Goal: Information Seeking & Learning: Learn about a topic

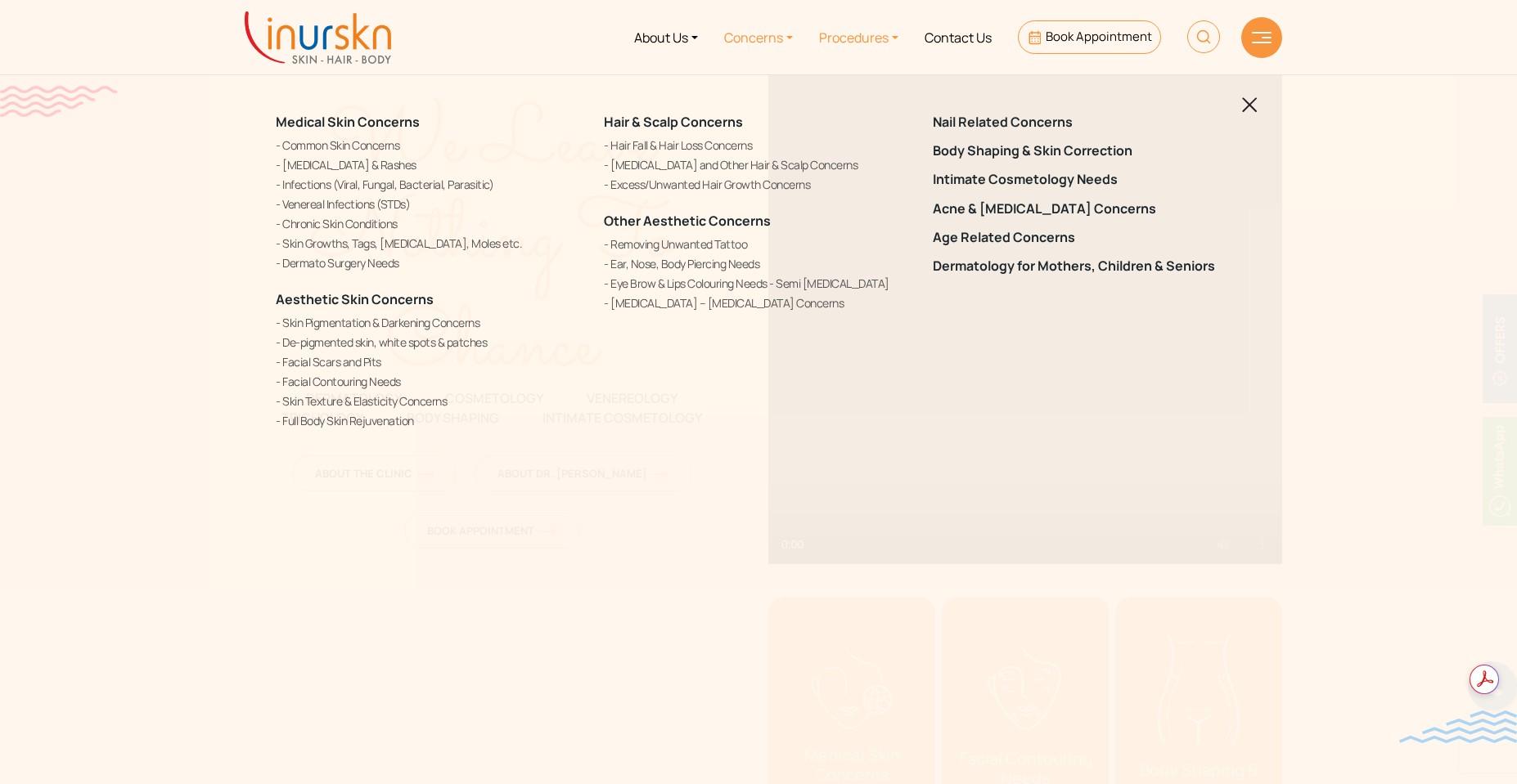
click at [867, 34] on link "Procedures" at bounding box center [859, 38] width 105 height 62
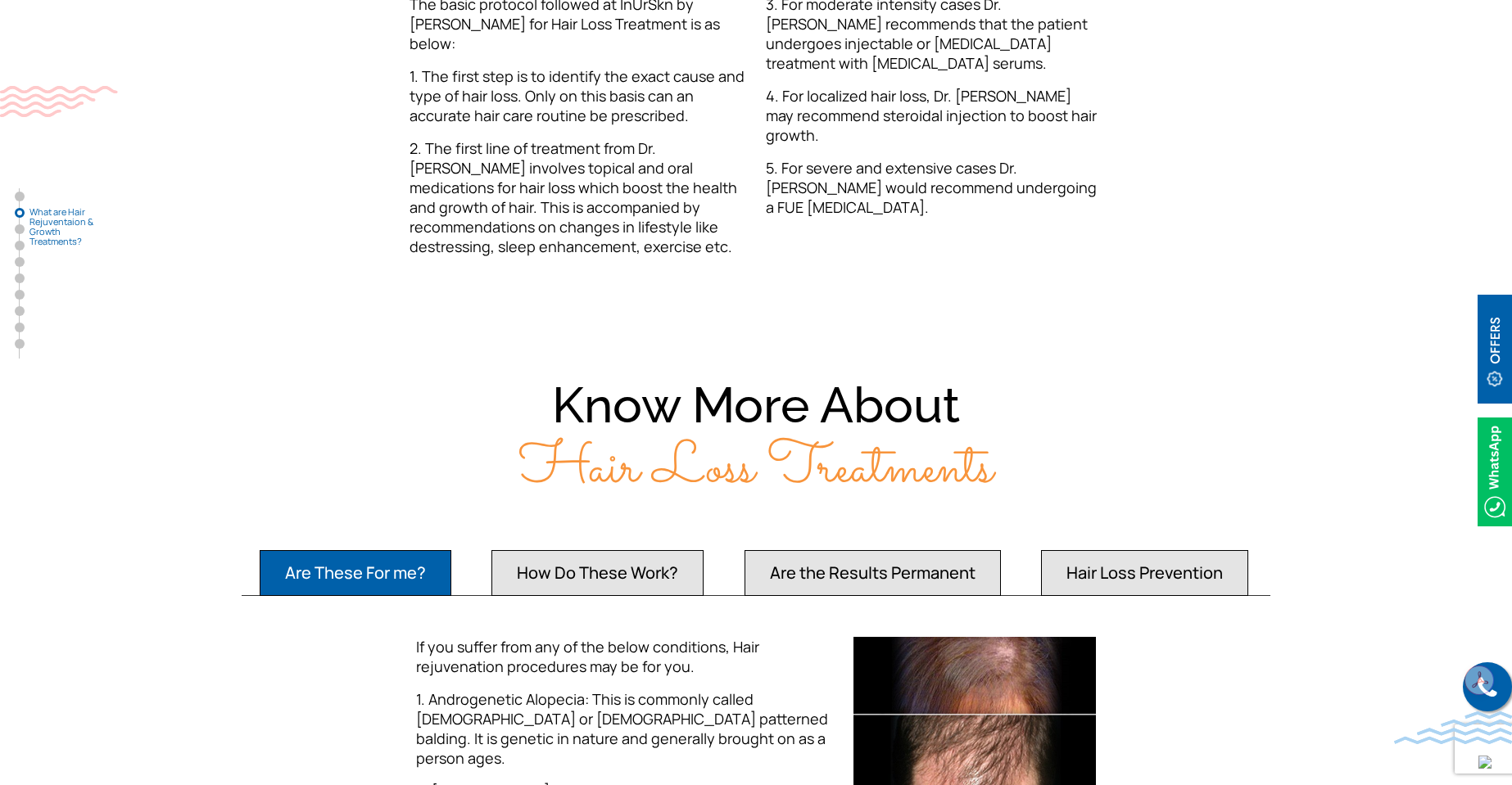
scroll to position [1146, 0]
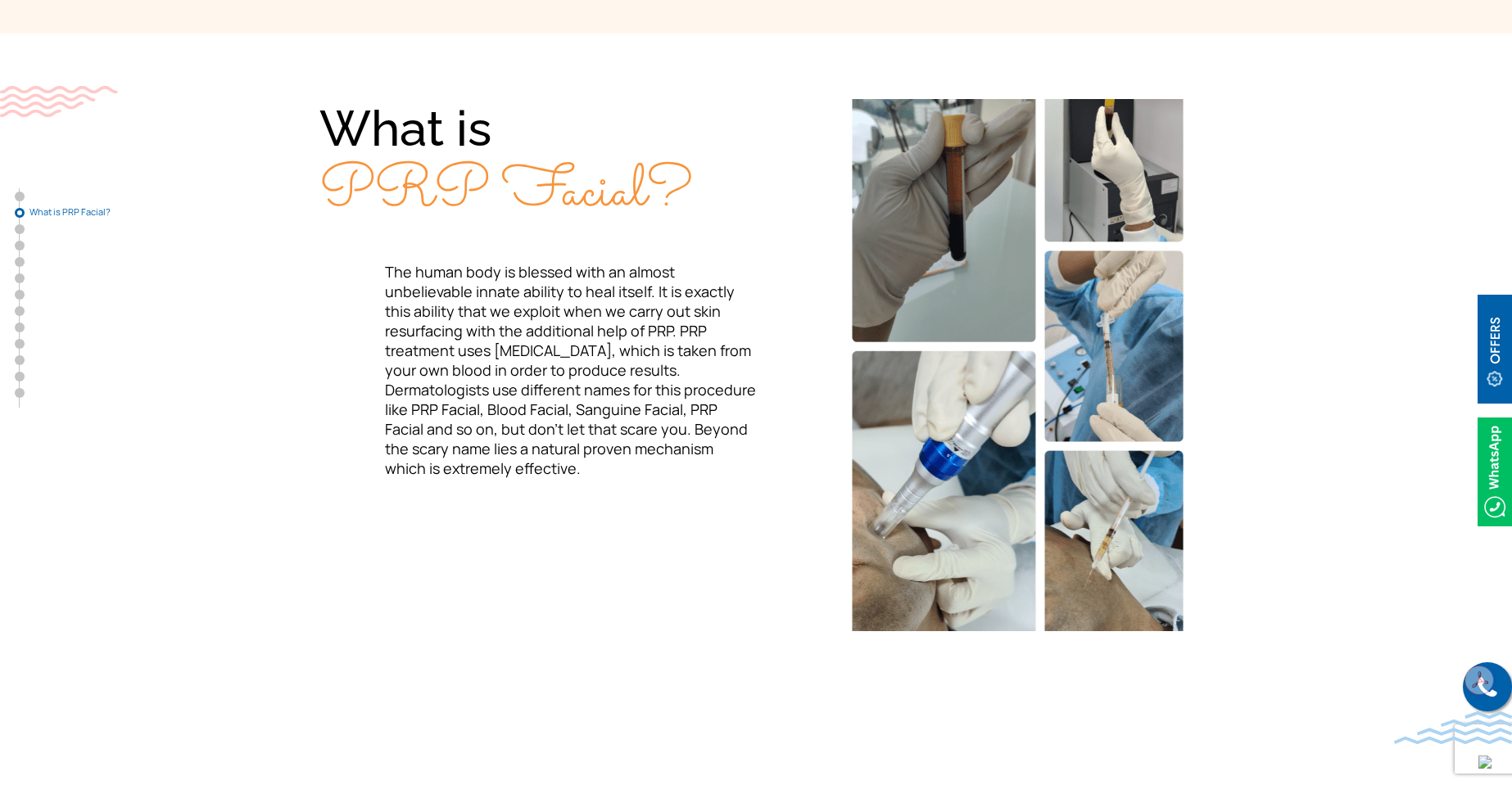
scroll to position [491, 0]
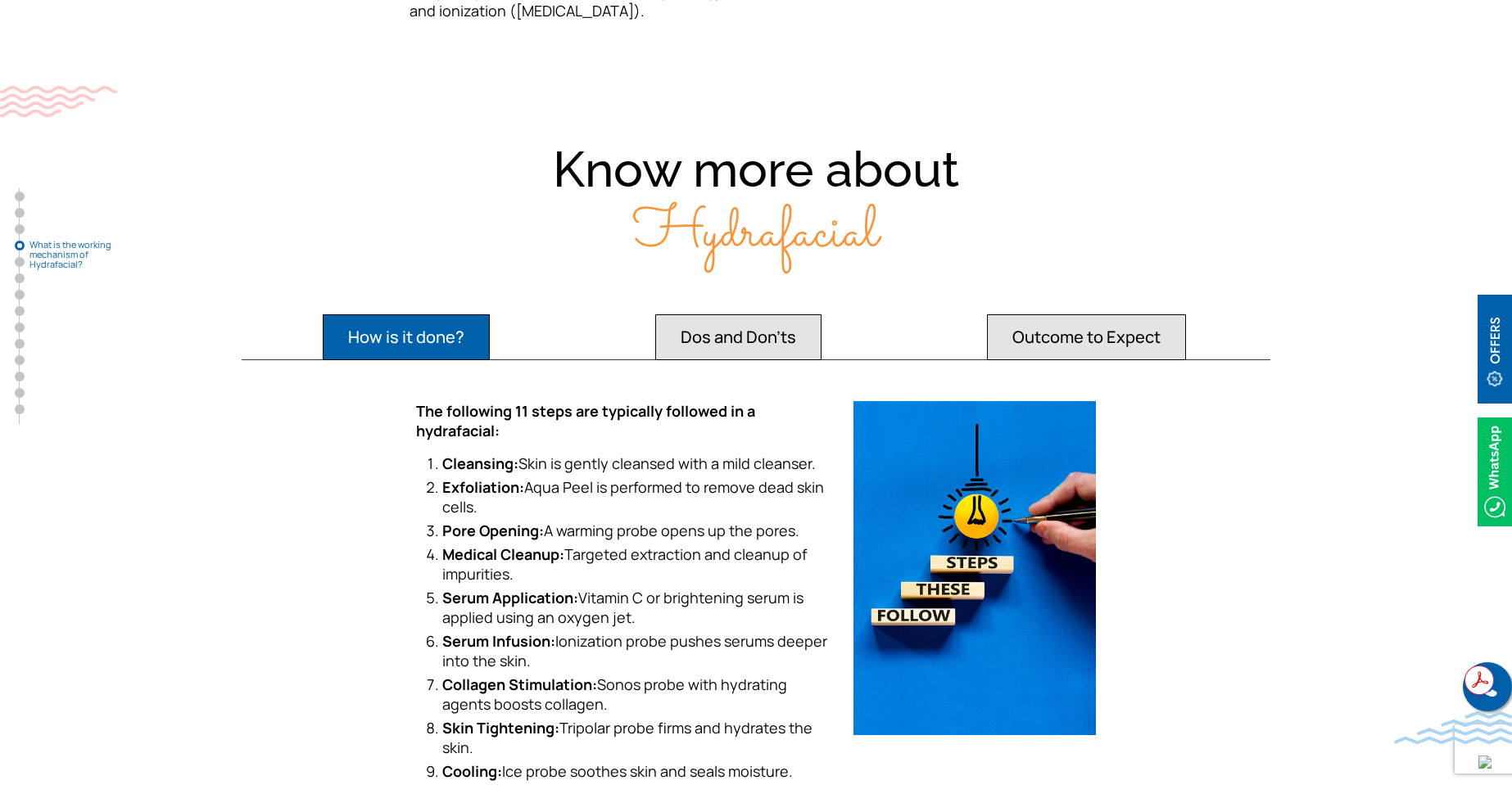
scroll to position [3145, 0]
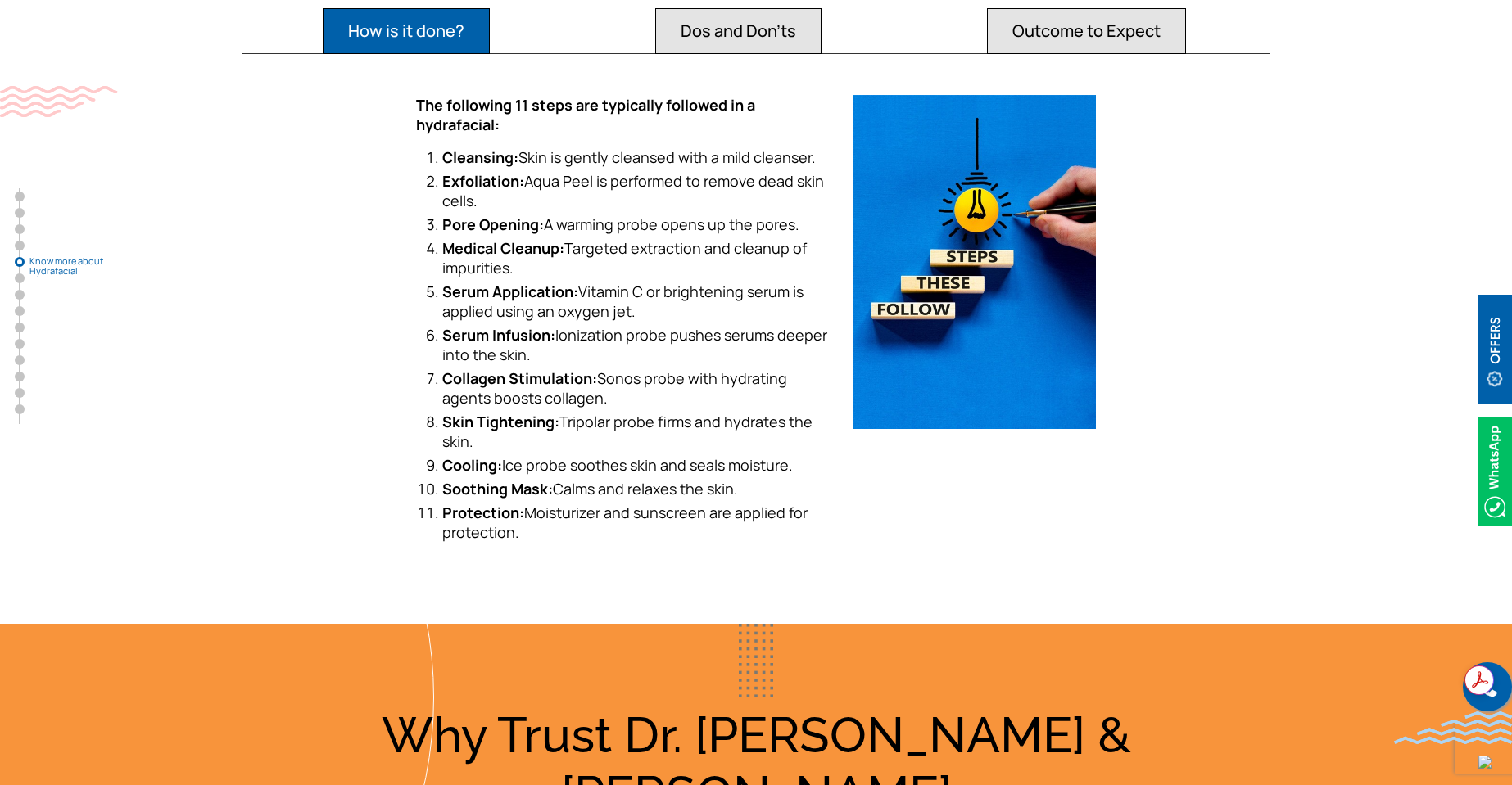
click at [1090, 18] on button "Outcome to Expect" at bounding box center [1087, 31] width 199 height 46
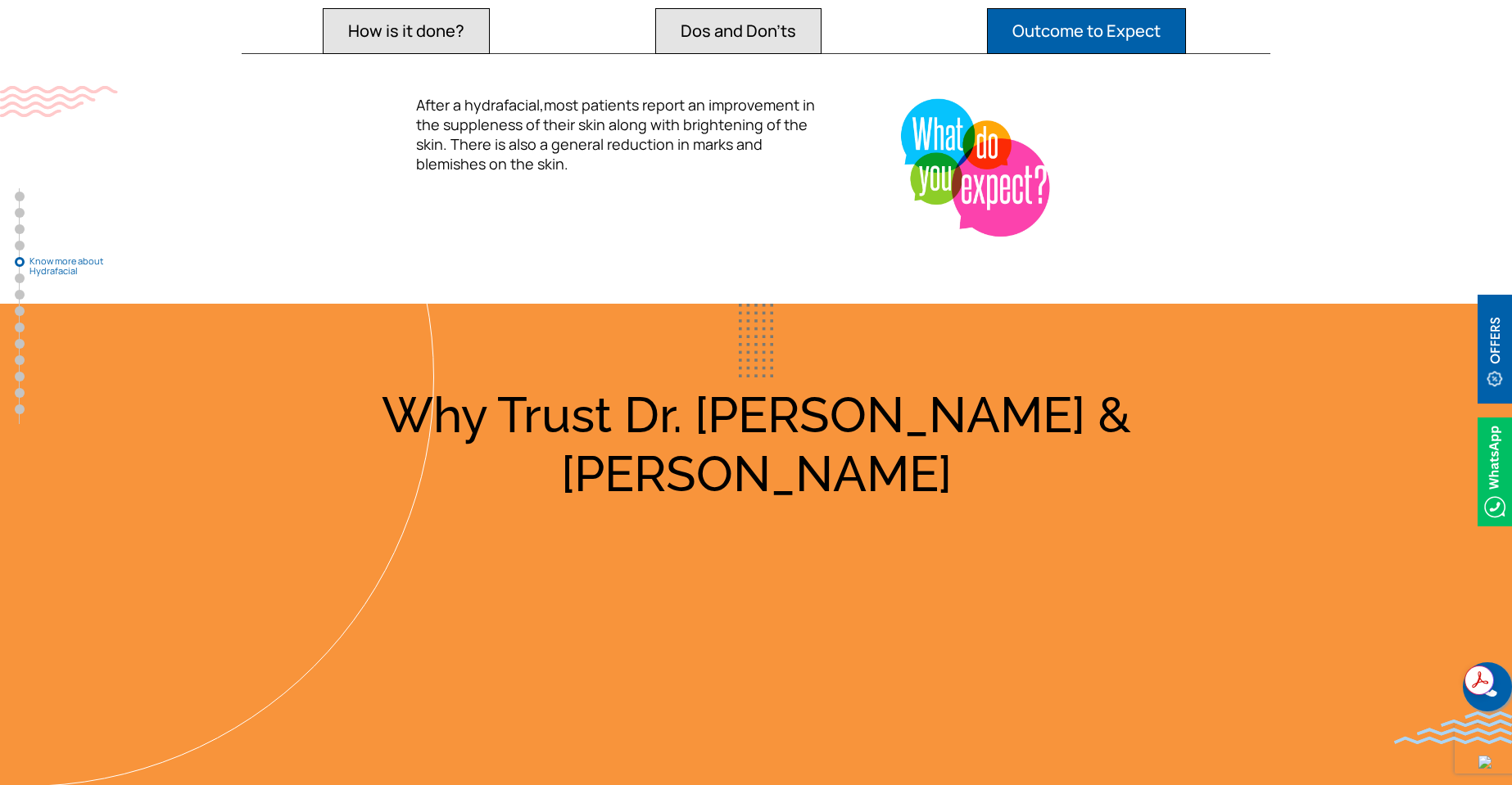
click at [747, 8] on button "Dos and Don'ts" at bounding box center [738, 31] width 166 height 46
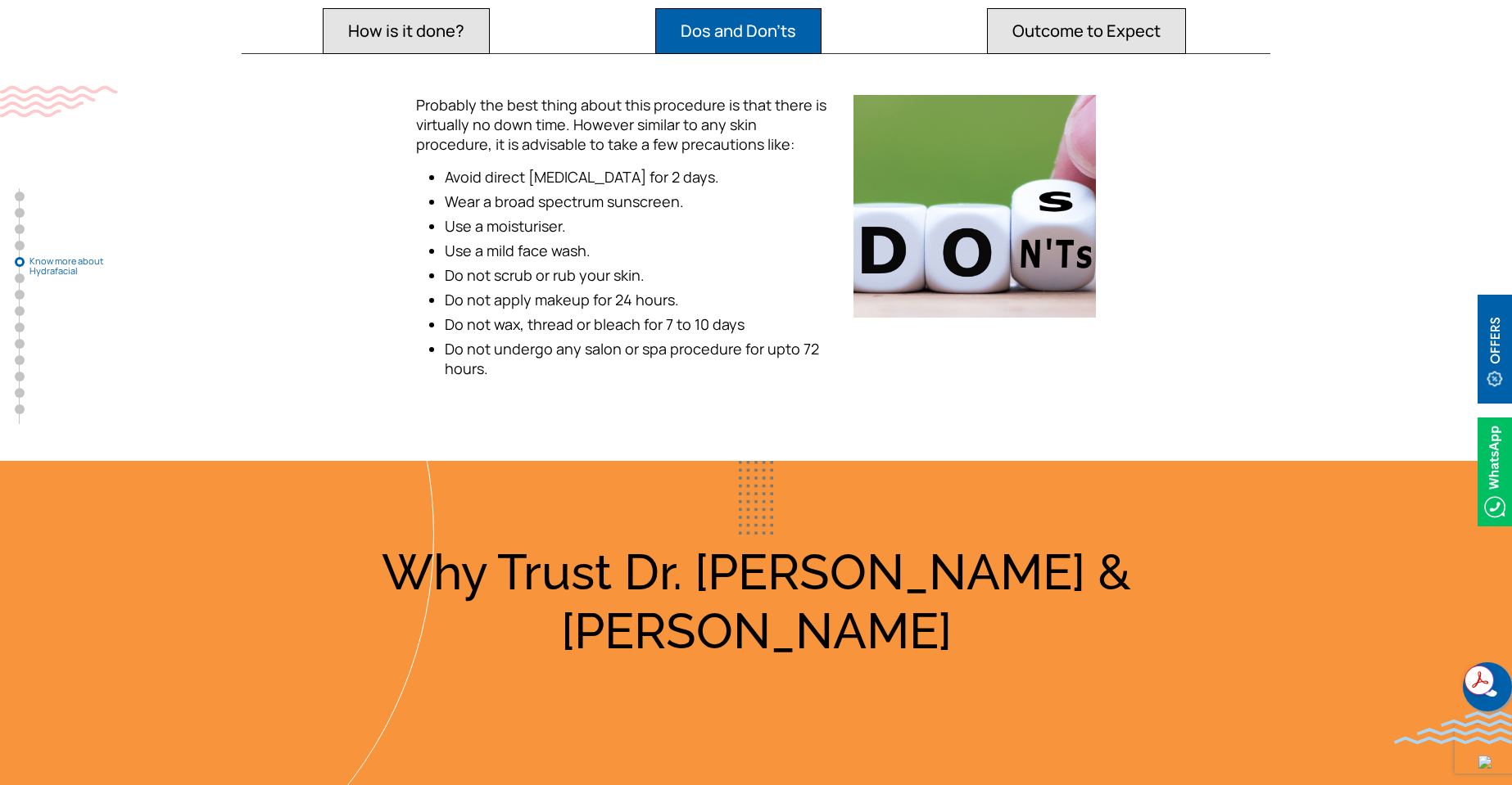
click at [462, 23] on button "How is it done?" at bounding box center [406, 31] width 167 height 46
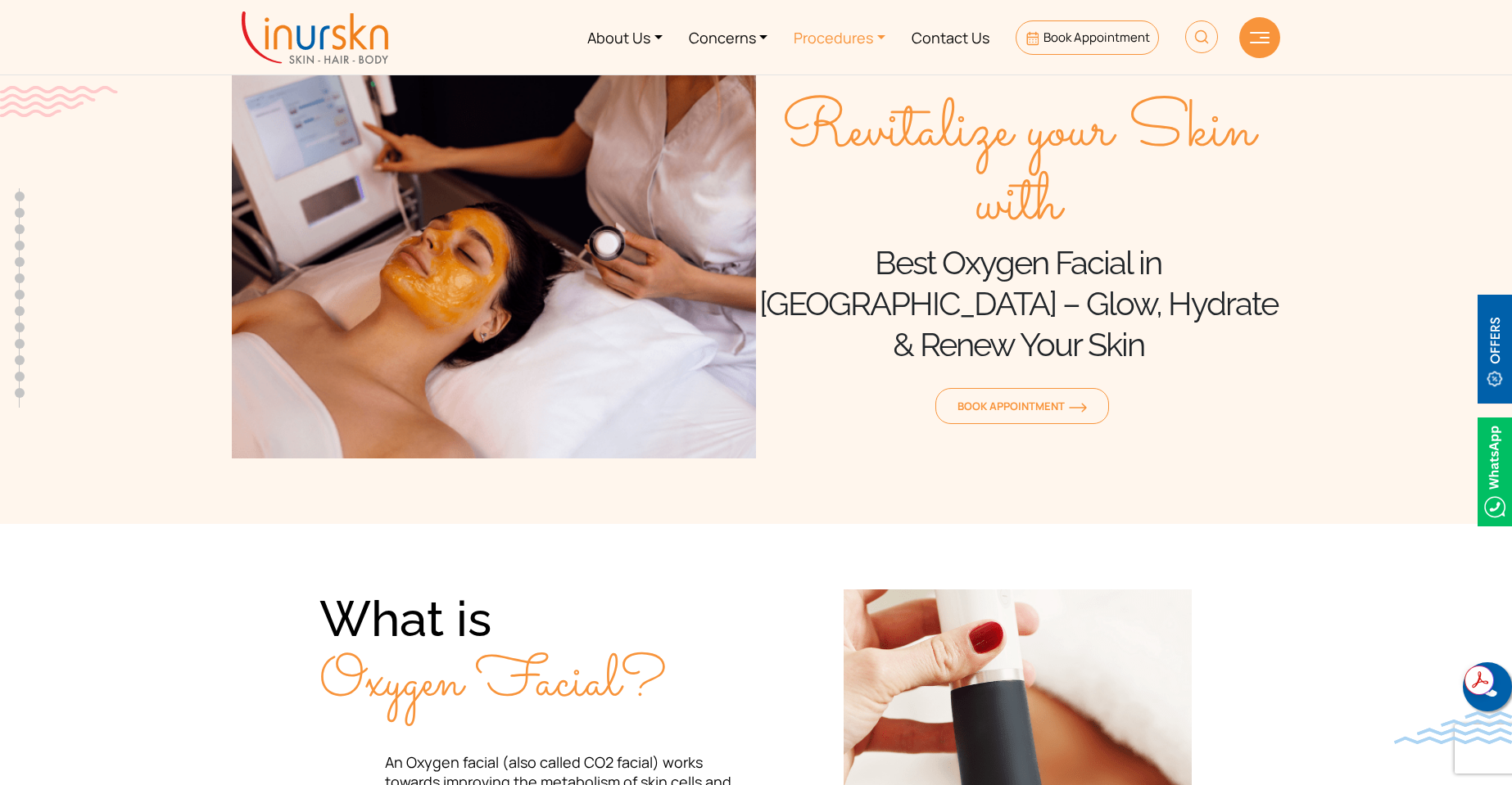
click at [840, 47] on link "Procedures" at bounding box center [839, 38] width 118 height 62
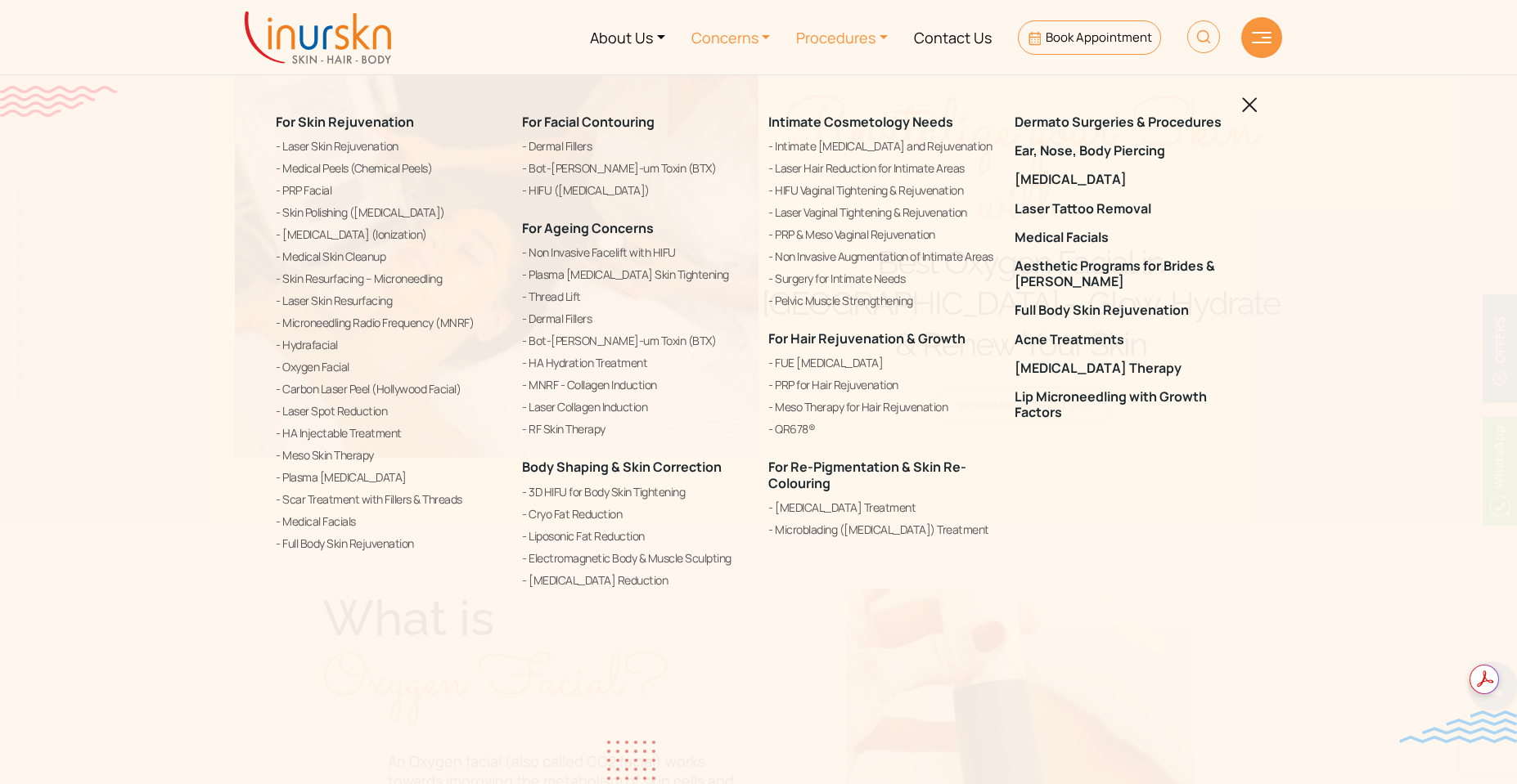
click at [741, 33] on link "Concerns" at bounding box center [731, 38] width 105 height 62
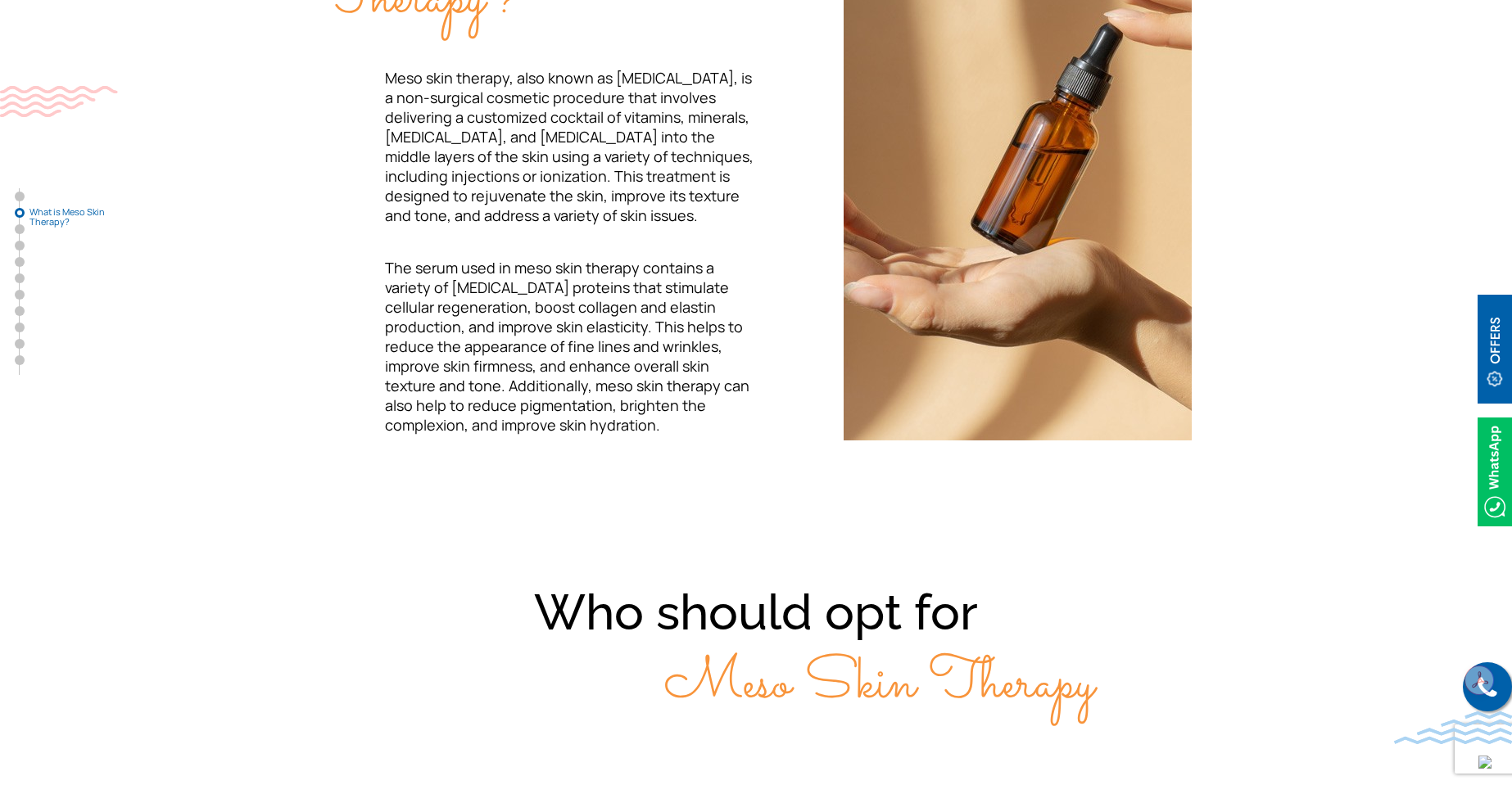
scroll to position [763, 0]
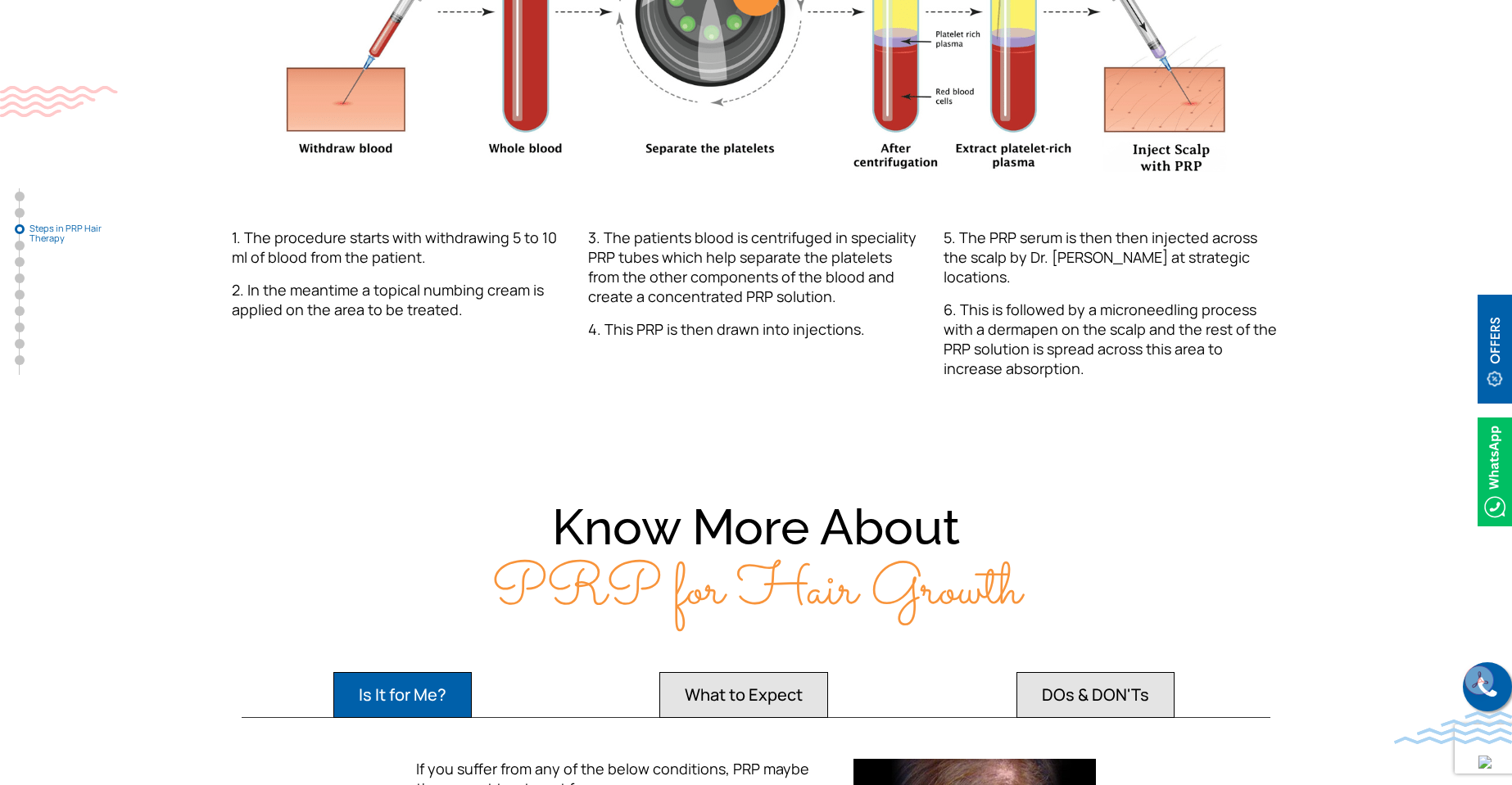
scroll to position [1856, 0]
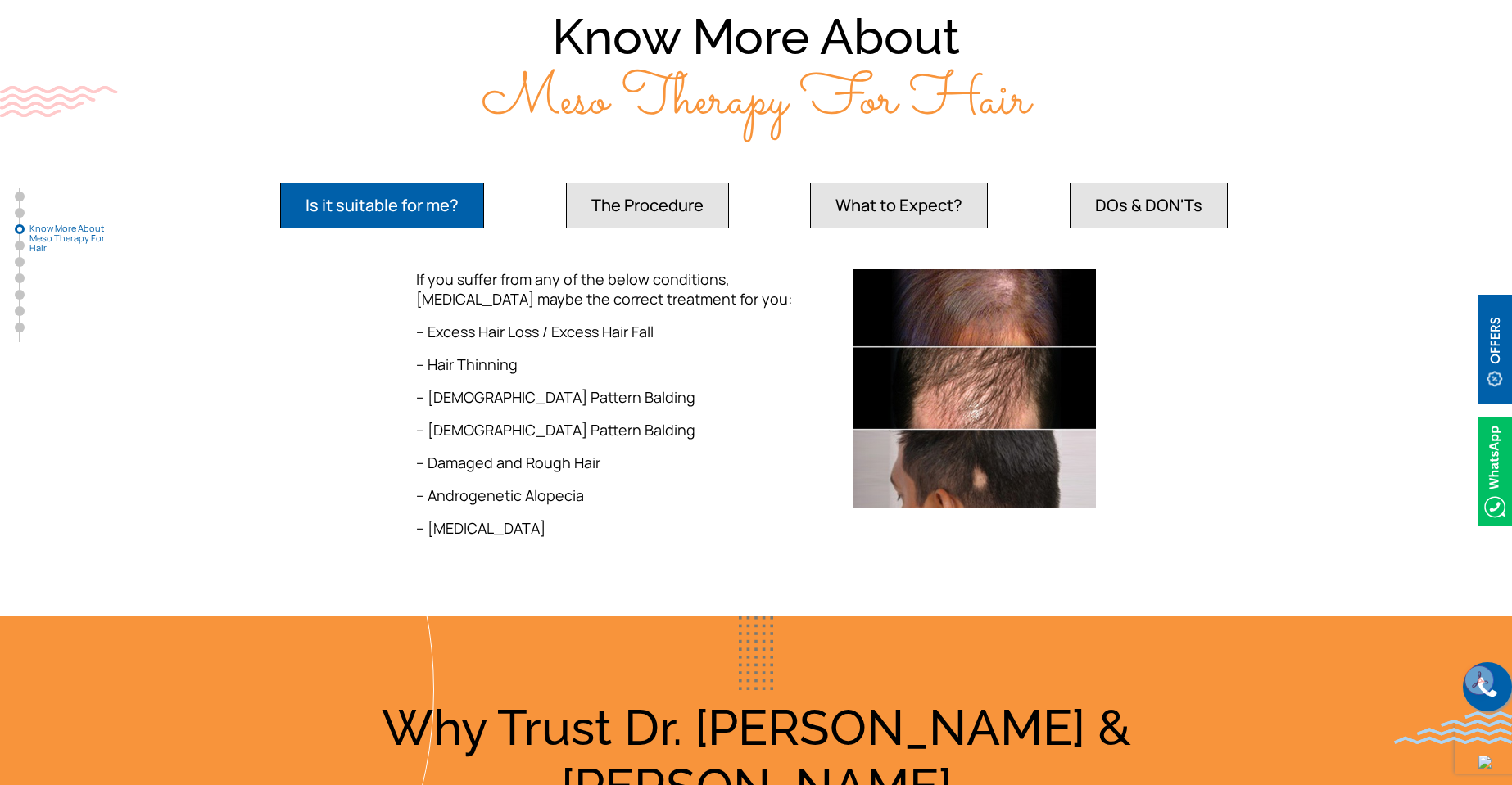
scroll to position [1602, 0]
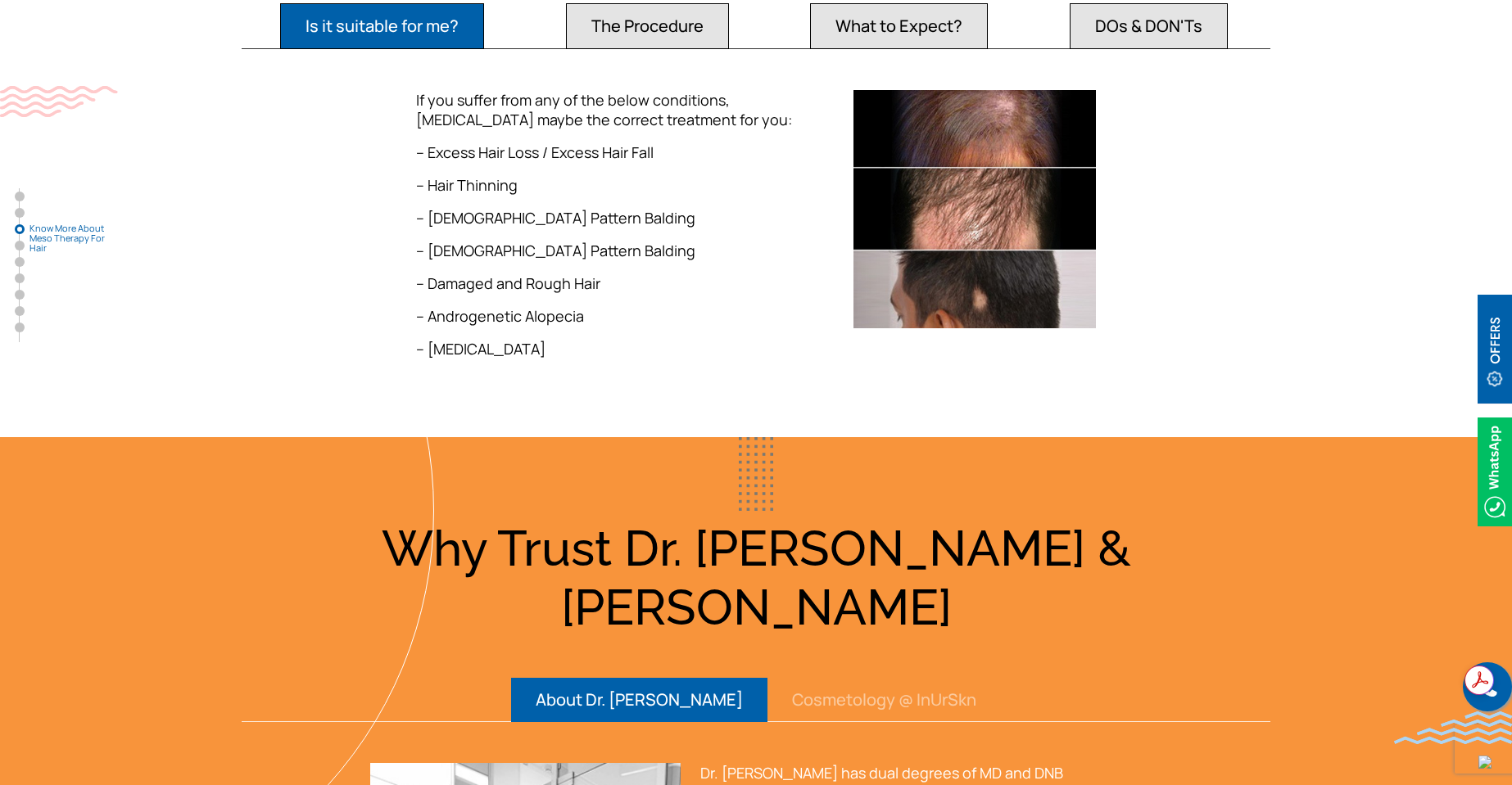
click at [653, 49] on button "The Procedure" at bounding box center [647, 26] width 163 height 46
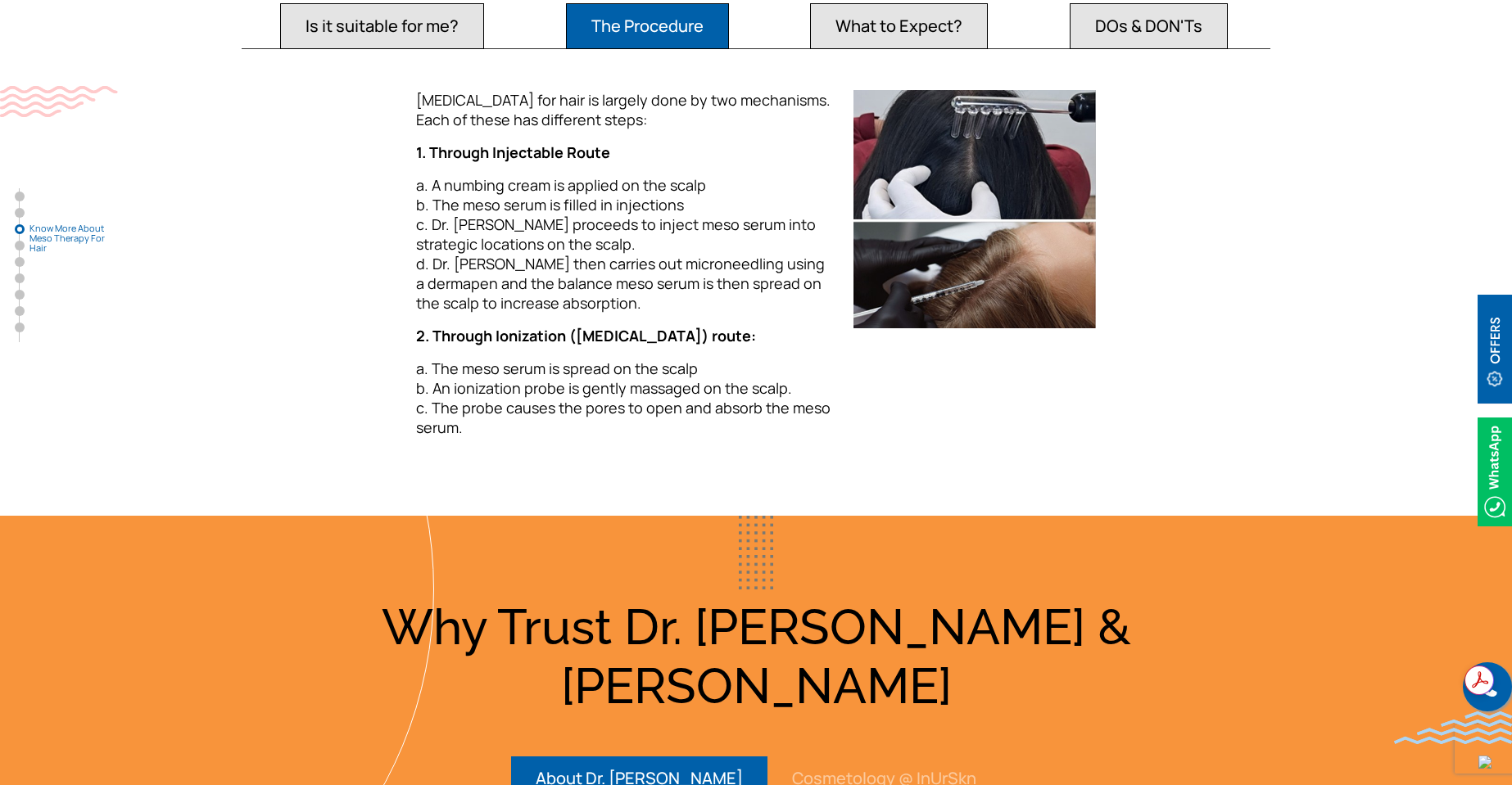
click at [923, 48] on button "What to Expect?" at bounding box center [899, 26] width 178 height 46
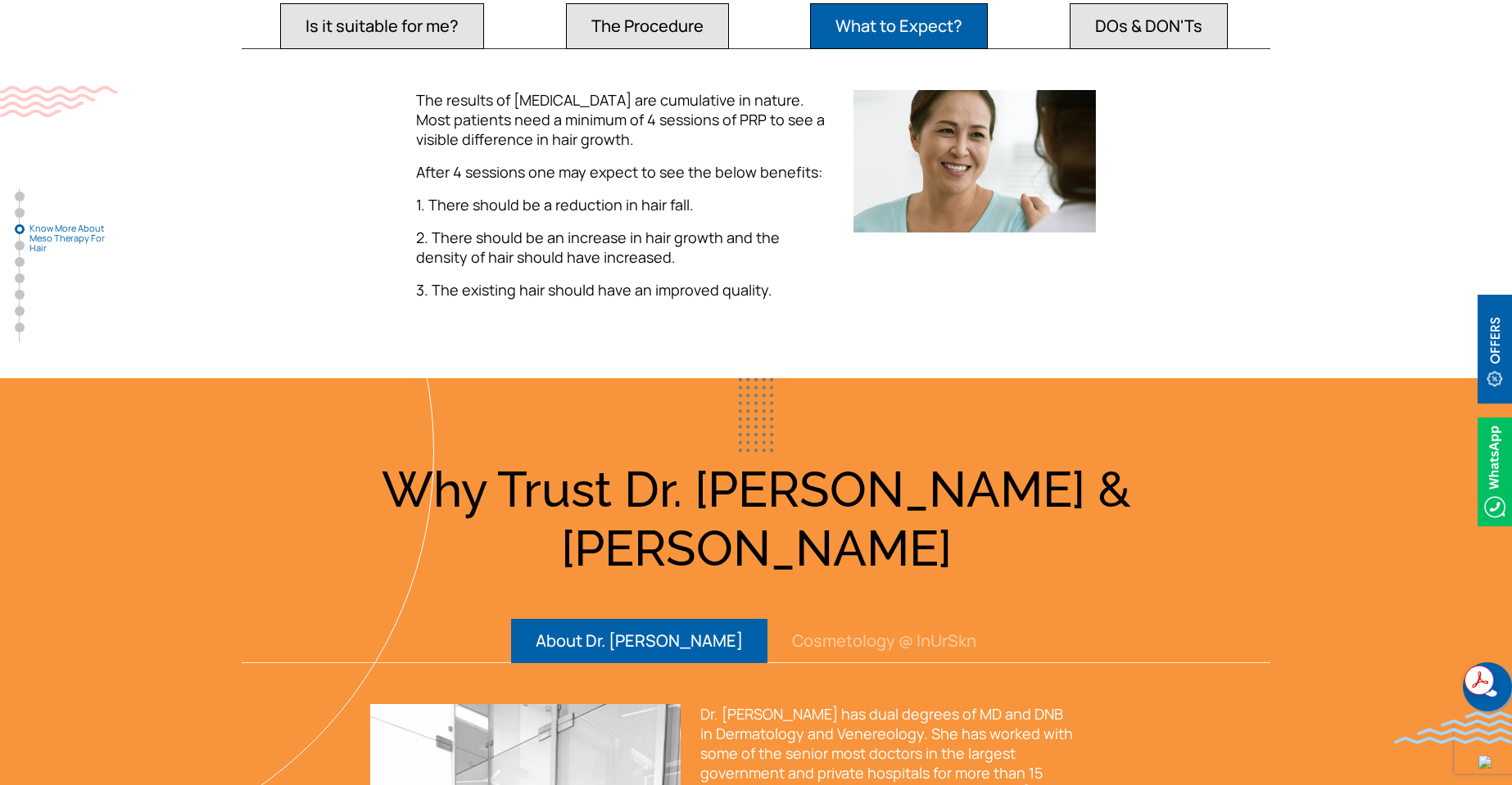
click at [1112, 42] on button "DOs & DON'Ts" at bounding box center [1149, 26] width 158 height 46
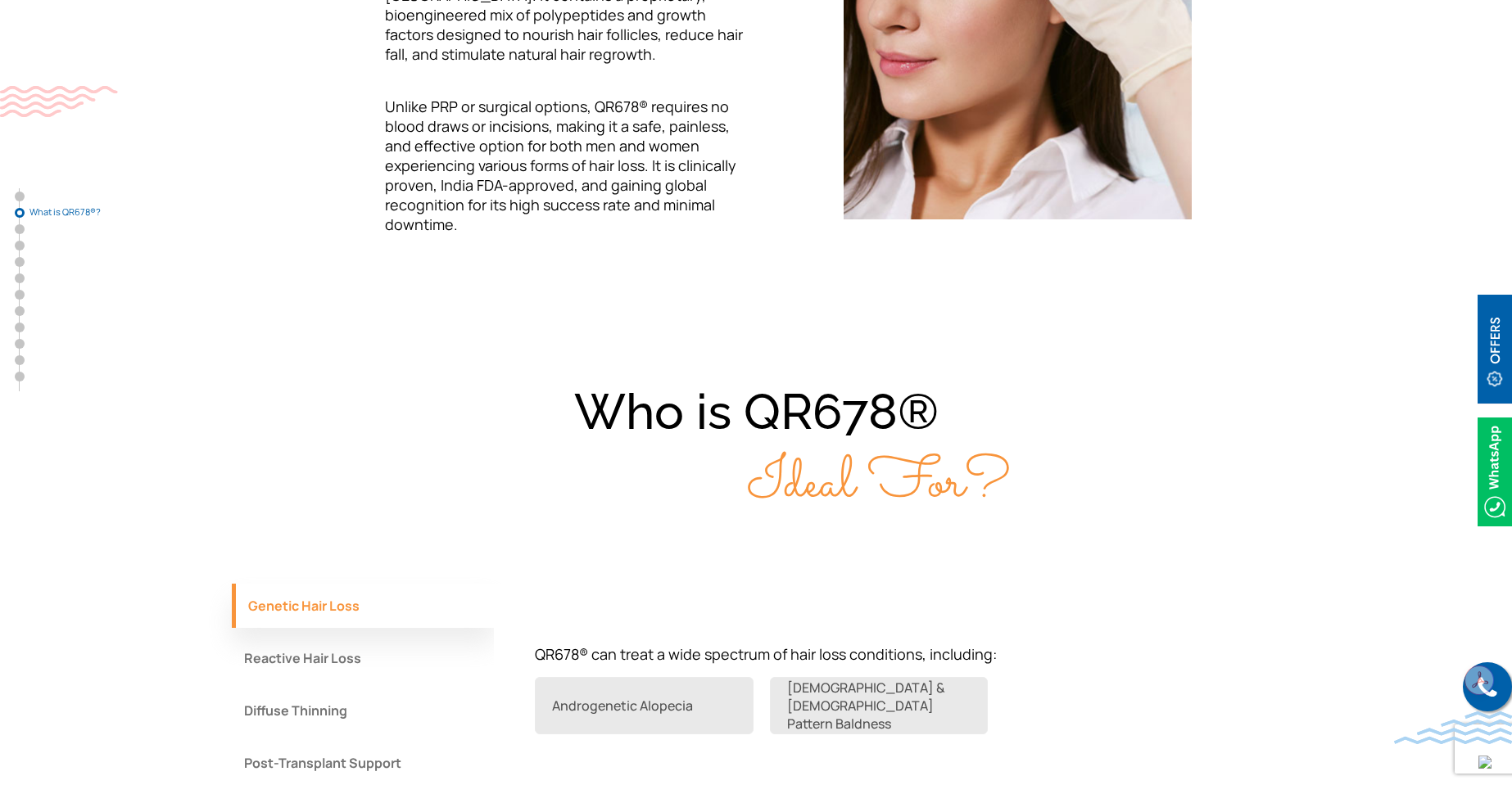
scroll to position [846, 0]
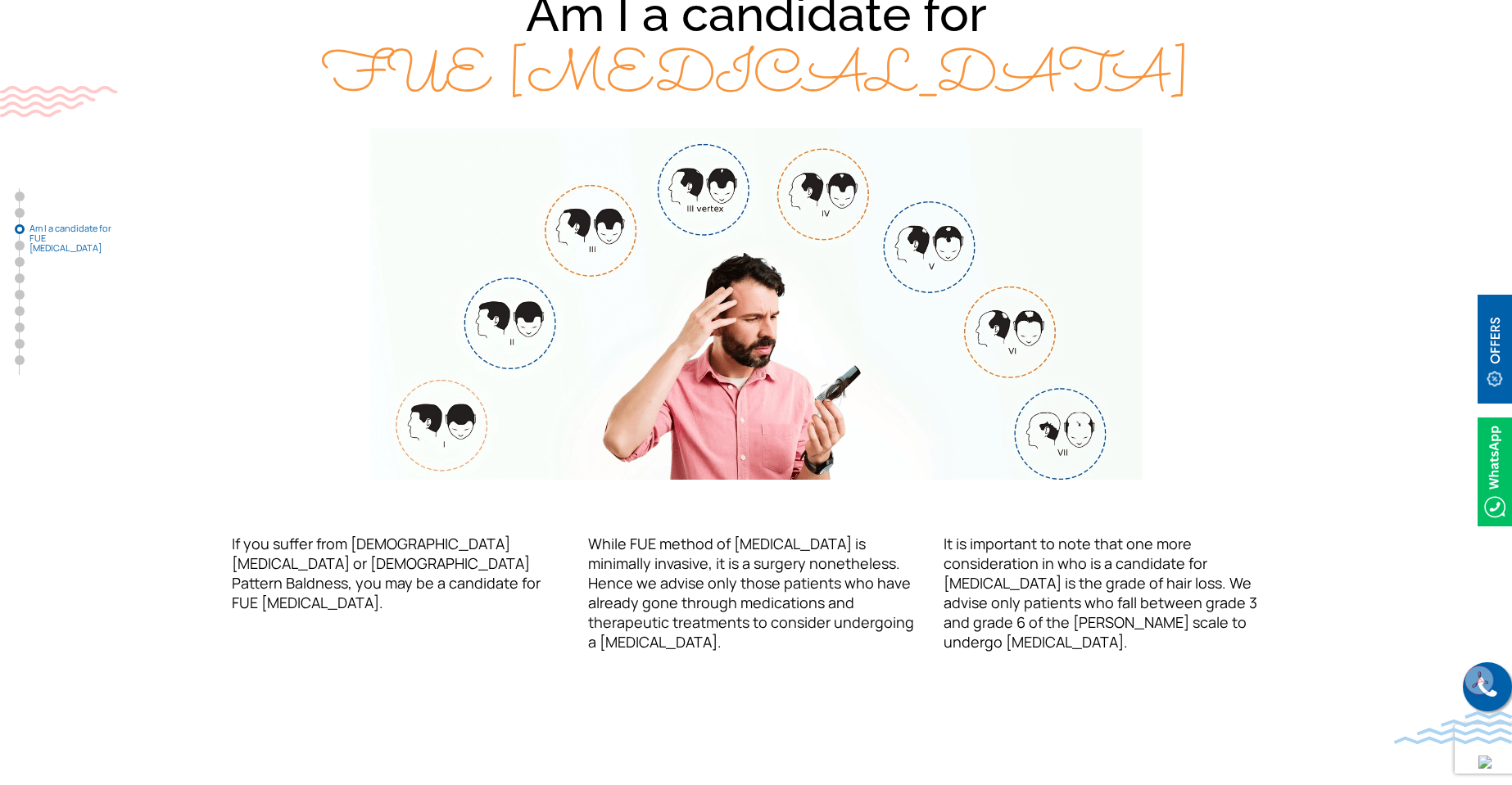
scroll to position [1392, 0]
click at [1050, 426] on img at bounding box center [756, 303] width 967 height 352
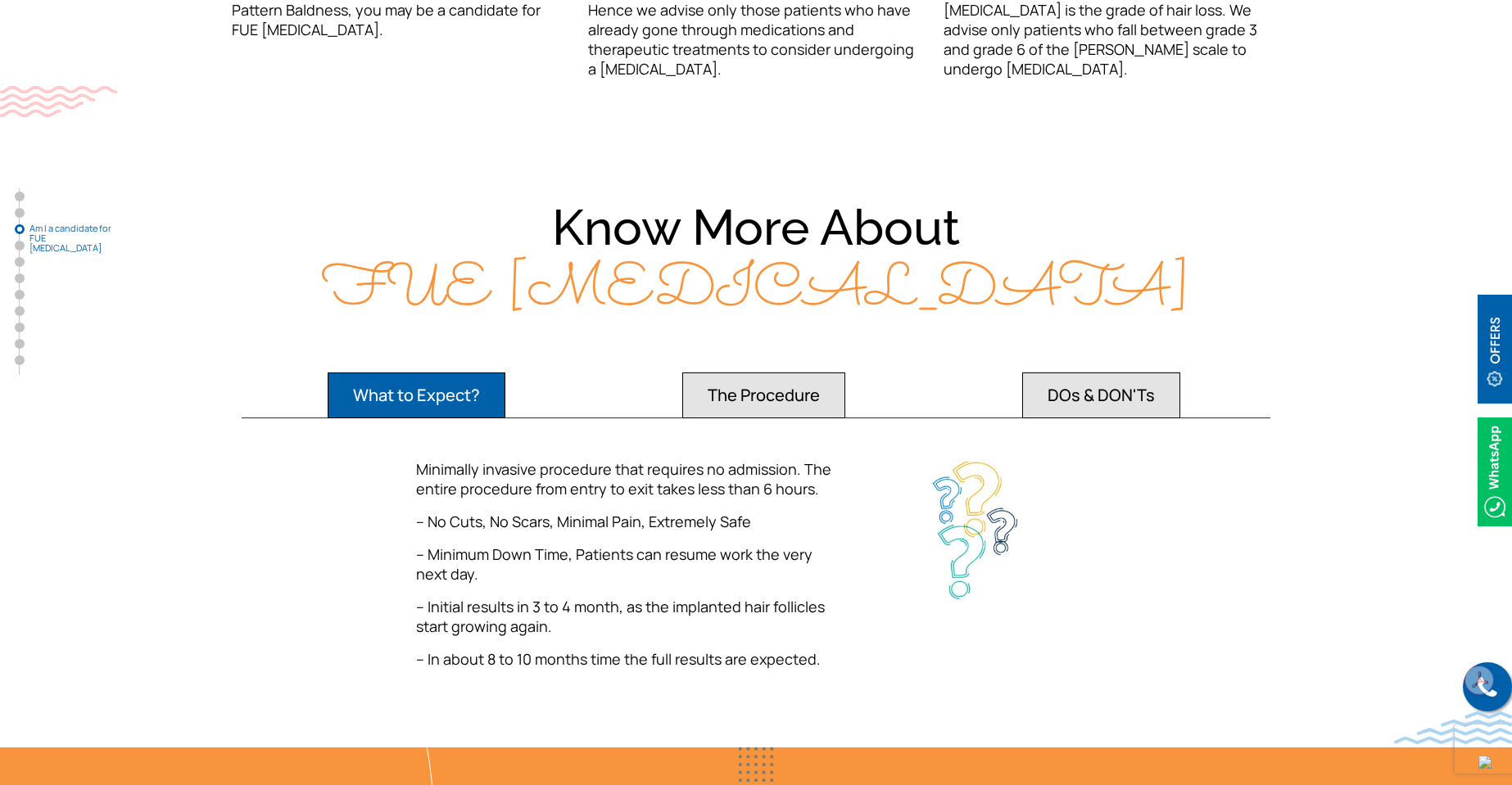
scroll to position [1965, 0]
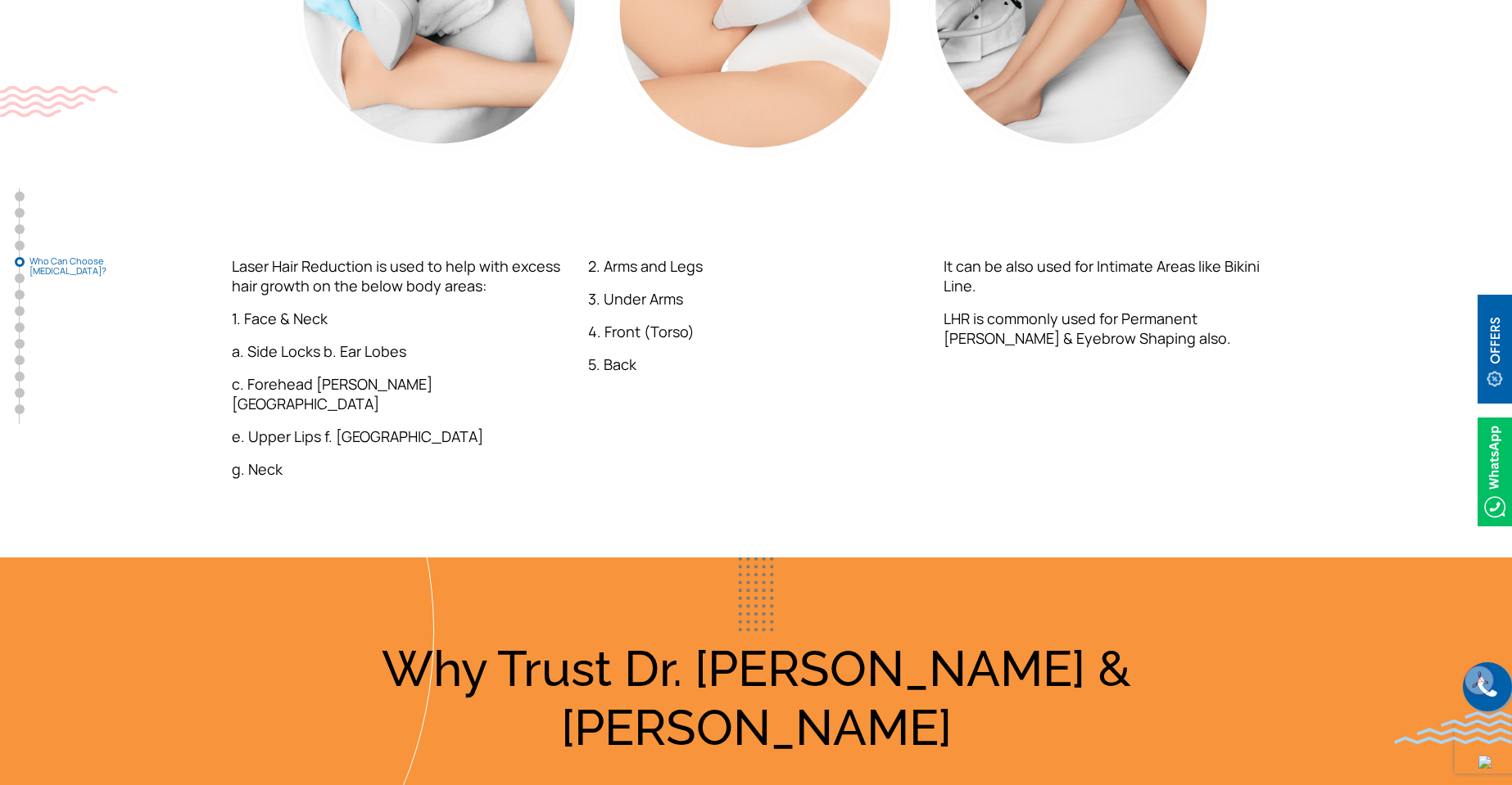
scroll to position [3507, 0]
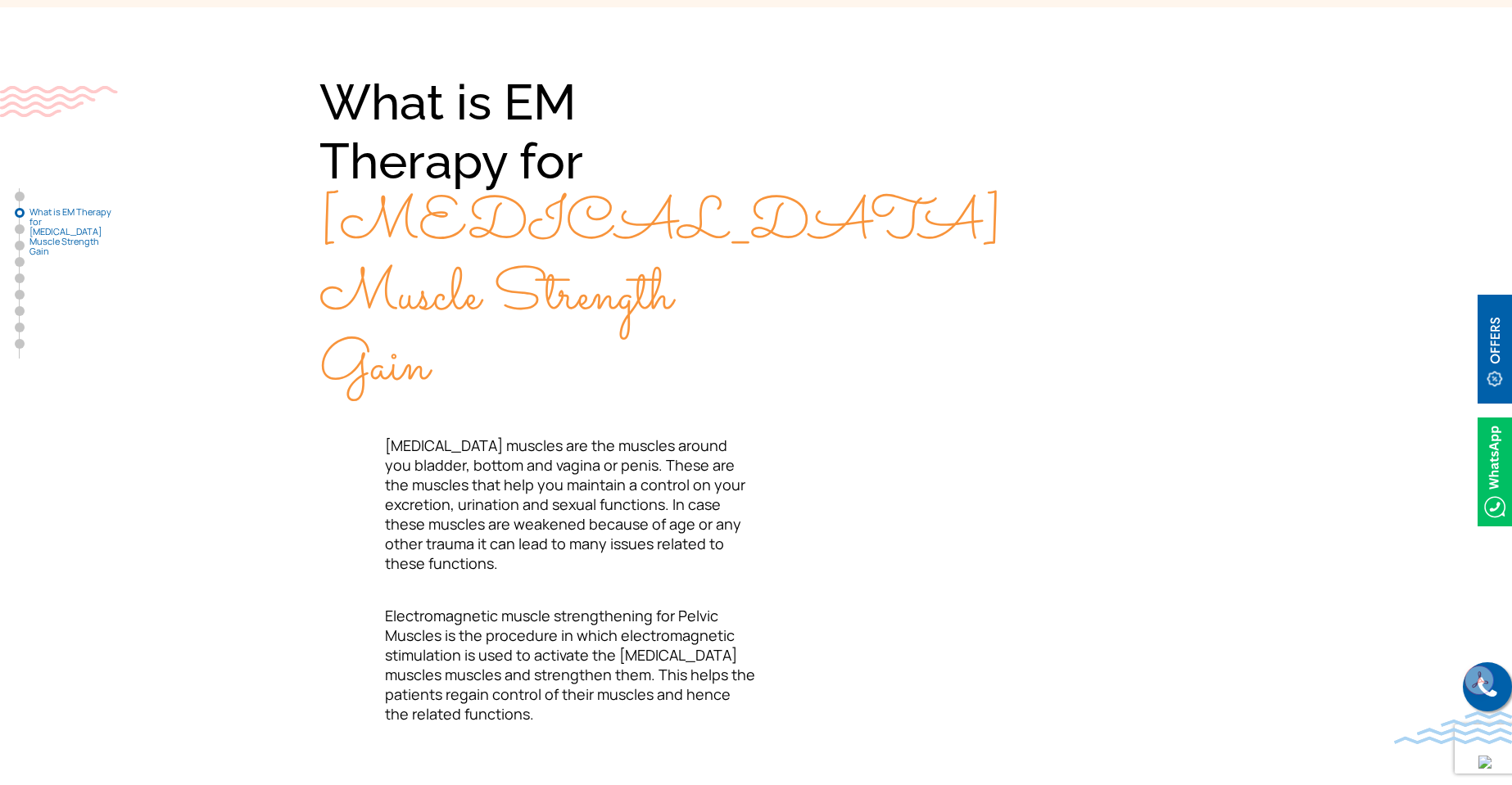
scroll to position [518, 0]
